Goal: Information Seeking & Learning: Check status

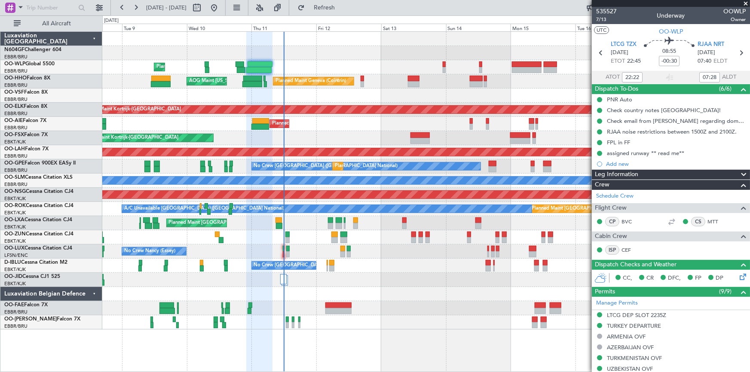
click at [592, 162] on fb-app "[DATE] - [DATE] Refresh Quick Links All Aircraft Planned Maint Liege Planned Ma…" at bounding box center [375, 189] width 750 height 366
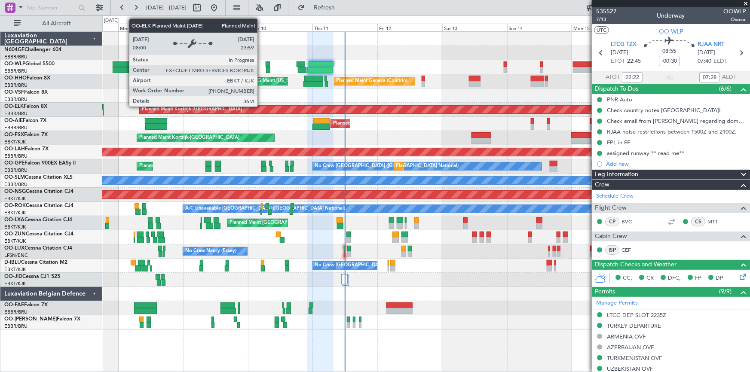
click at [340, 113] on div "Planned Maint Kortrijk-[GEOGRAPHIC_DATA]" at bounding box center [744, 110] width 1208 height 8
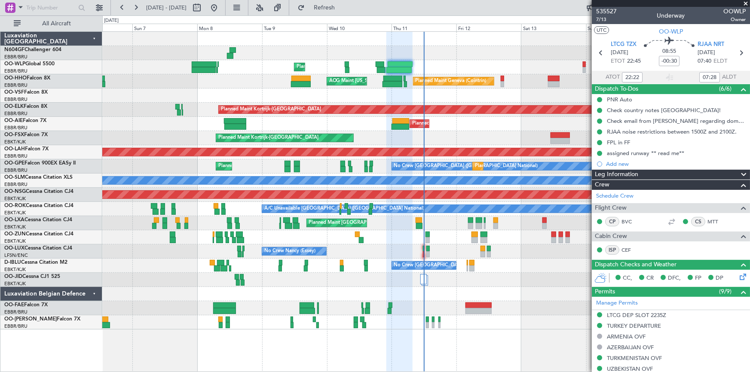
click at [131, 62] on div "Planned Maint Liege Planned Maint Geneva ([GEOGRAPHIC_DATA]) AOG Maint [US_STAT…" at bounding box center [425, 181] width 647 height 298
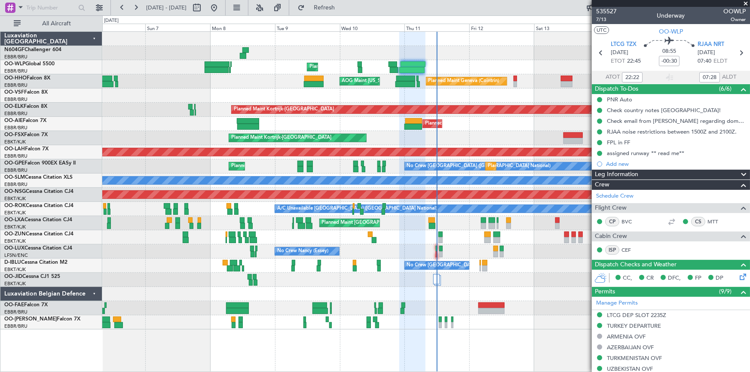
click at [491, 73] on div "Planned Maint Liege" at bounding box center [425, 67] width 647 height 14
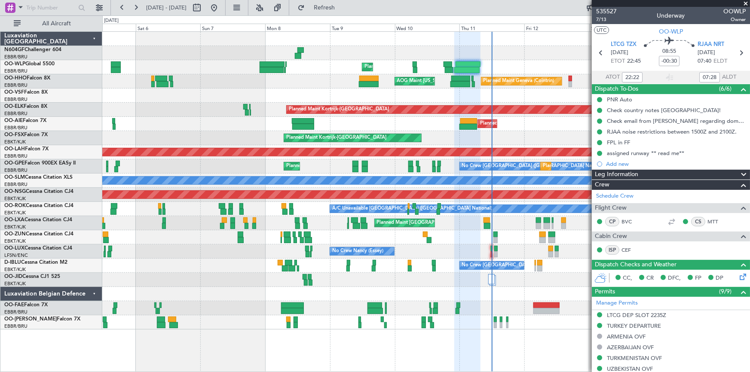
click at [77, 73] on div "Planned Maint Liege Planned Maint Geneva ([GEOGRAPHIC_DATA]) AOG Maint [US_STAT…" at bounding box center [375, 193] width 750 height 357
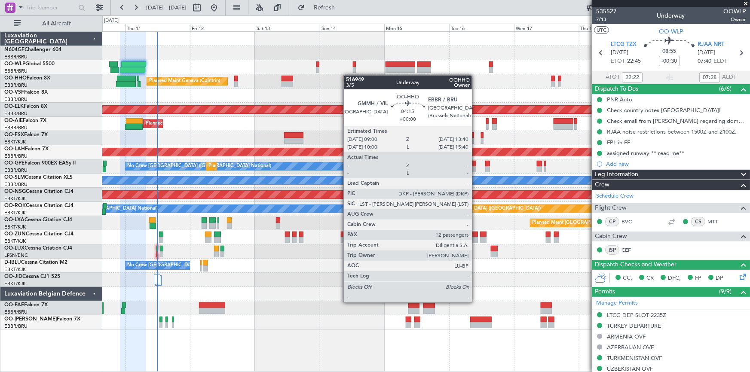
click at [348, 75] on div "Planned Maint Liege Planned Maint Geneva ([GEOGRAPHIC_DATA]) AOG Maint [US_STAT…" at bounding box center [425, 181] width 647 height 298
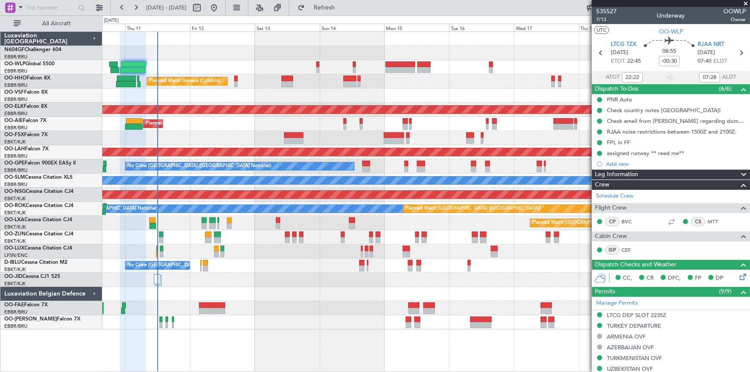
click at [307, 54] on div at bounding box center [425, 53] width 647 height 14
click at [626, 42] on span "LTCG TZX" at bounding box center [624, 44] width 26 height 9
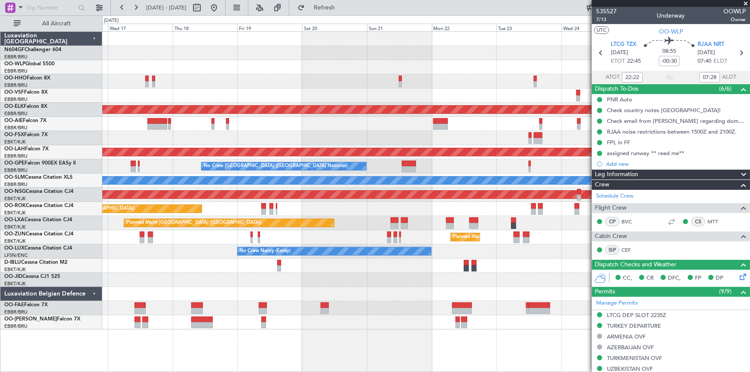
click at [202, 331] on div "Planned Maint Kortrijk-[GEOGRAPHIC_DATA] Planned Maint [GEOGRAPHIC_DATA] ([GEOG…" at bounding box center [426, 201] width 648 height 341
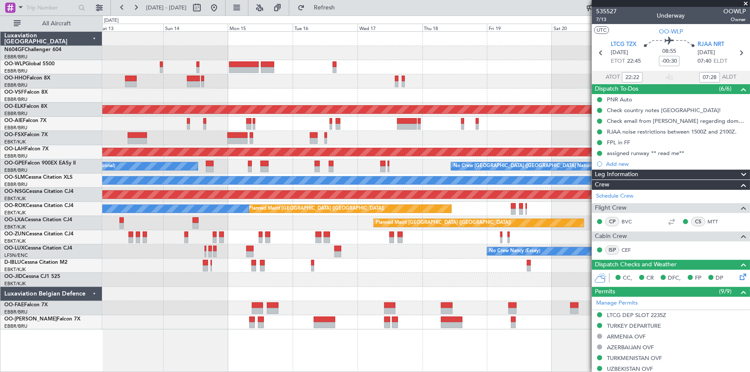
click at [571, 187] on div "Planned Maint Geneva (Cointrin) AOG Maint [US_STATE] ([GEOGRAPHIC_DATA]) Planne…" at bounding box center [425, 181] width 647 height 298
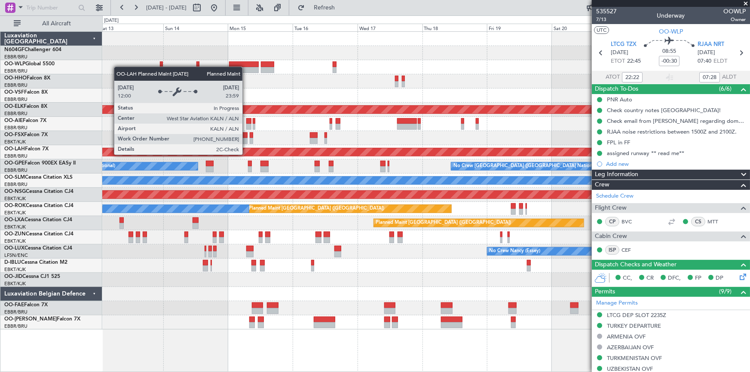
click at [506, 184] on div "Planned Maint Geneva (Cointrin) AOG Maint [US_STATE] ([GEOGRAPHIC_DATA]) Planne…" at bounding box center [425, 181] width 647 height 298
